Goal: Task Accomplishment & Management: Manage account settings

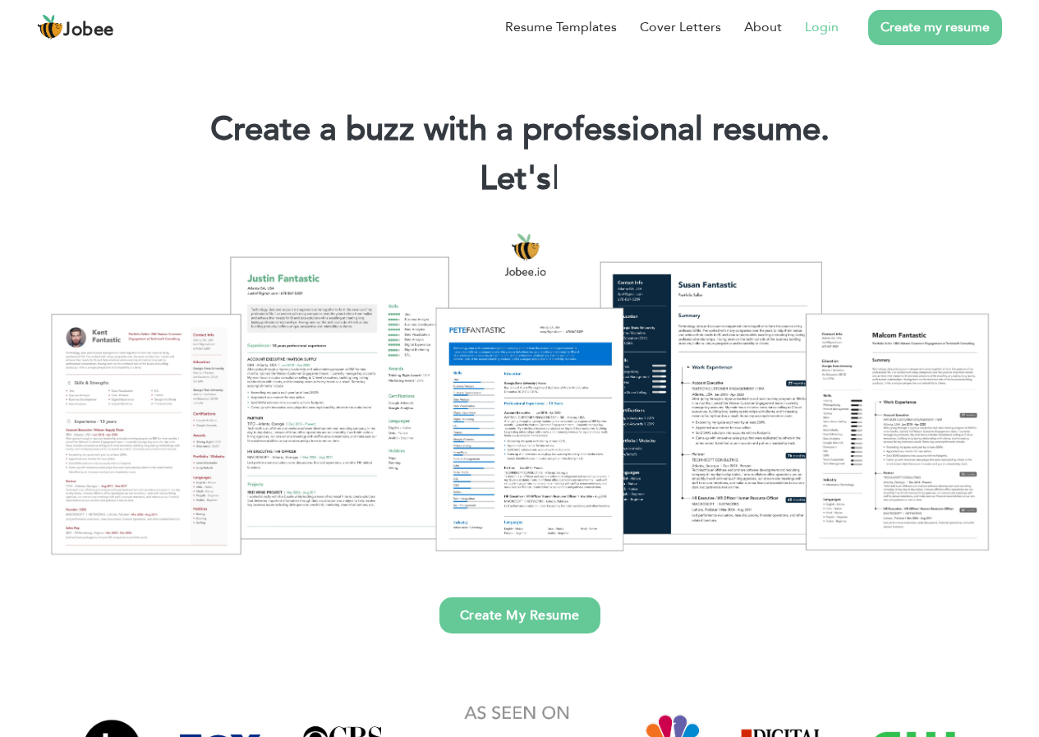
click at [817, 32] on link "Login" at bounding box center [822, 27] width 34 height 20
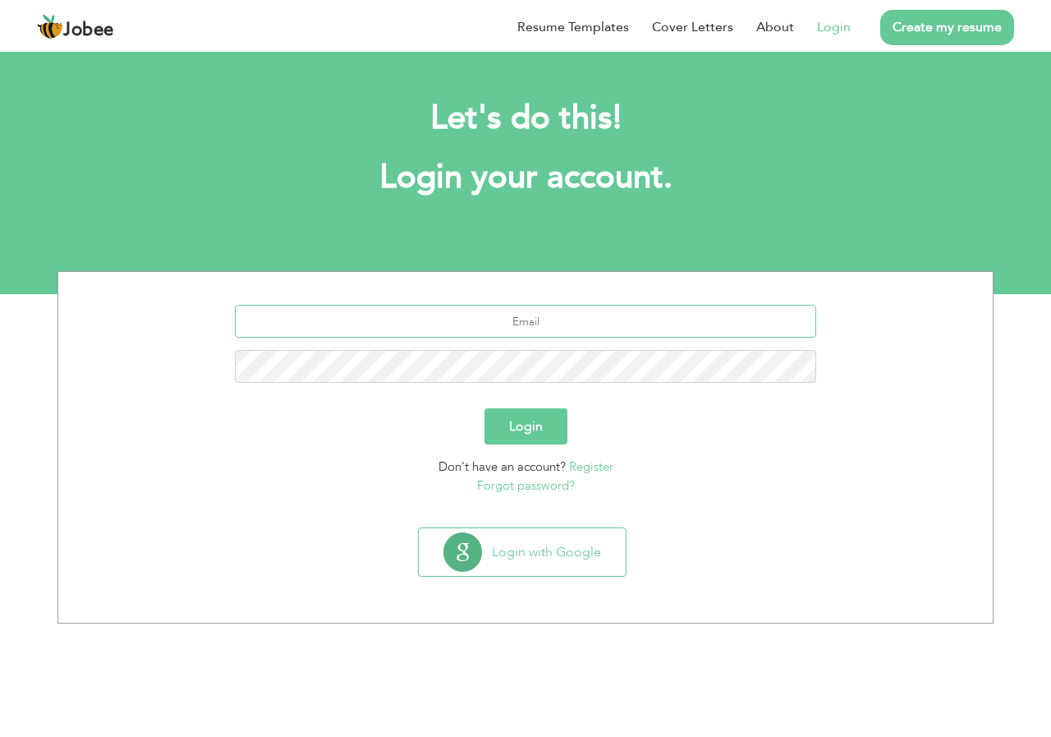
click at [483, 325] on input "text" at bounding box center [526, 321] width 582 height 33
type input "sch35504@gmail.com"
click at [484, 408] on button "Login" at bounding box center [525, 426] width 83 height 36
